Goal: Book appointment/travel/reservation

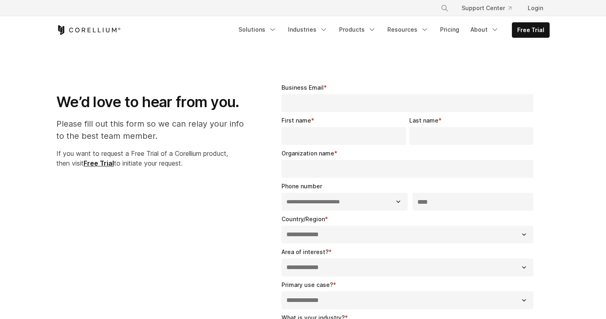
select select "**"
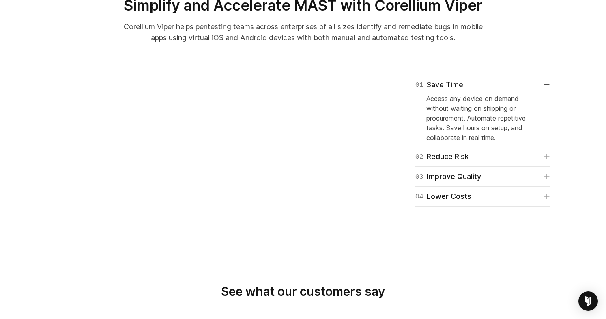
scroll to position [624, 0]
